Goal: Navigation & Orientation: Find specific page/section

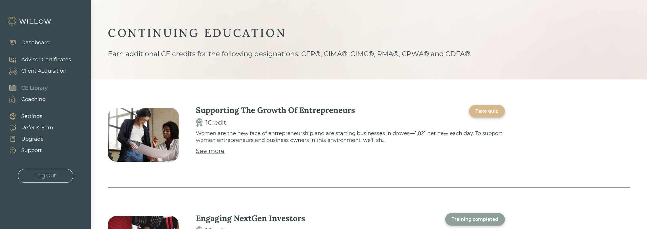
click at [31, 41] on div "Dashboard" at bounding box center [35, 43] width 28 height 8
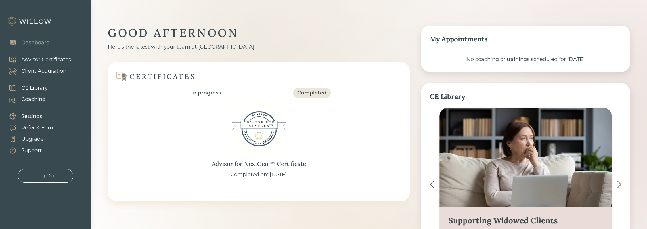
click at [48, 70] on div "Client Acquisition" at bounding box center [43, 71] width 45 height 8
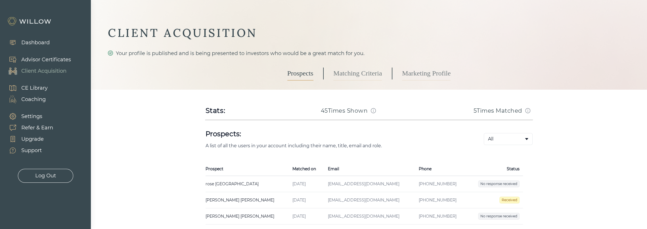
click at [52, 58] on div "Advisor Certificates" at bounding box center [46, 60] width 50 height 8
